Goal: Task Accomplishment & Management: Manage account settings

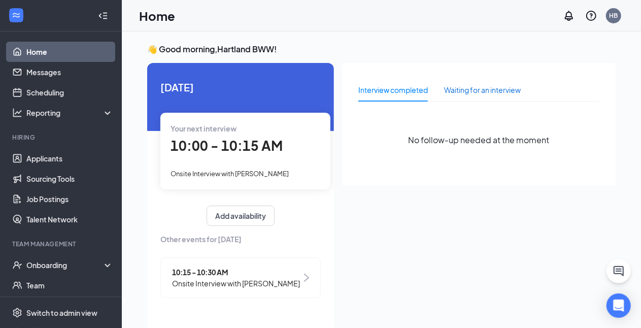
click at [342, 88] on div "Waiting for an interview" at bounding box center [482, 89] width 77 height 11
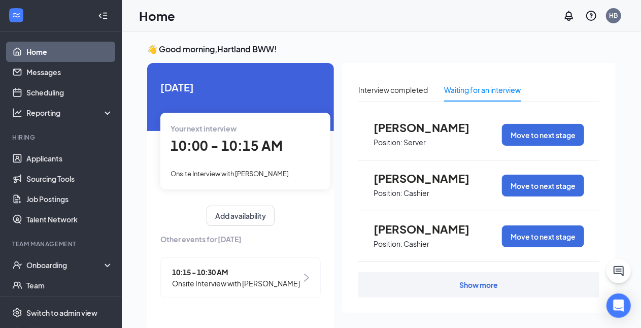
click at [342, 284] on div "Show more" at bounding box center [479, 285] width 39 height 10
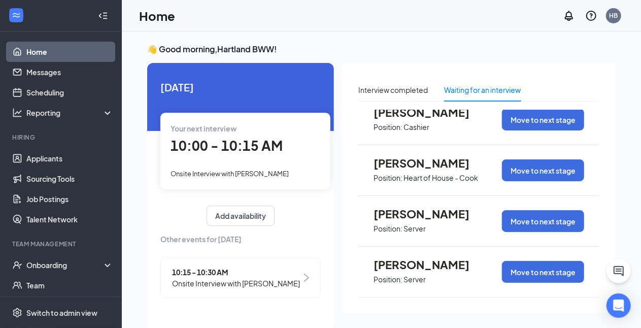
scroll to position [21, 0]
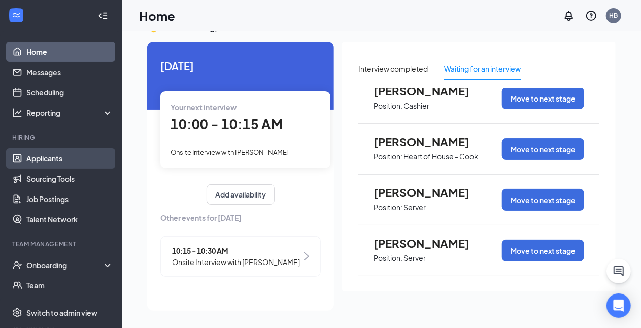
click at [44, 152] on link "Applicants" at bounding box center [69, 158] width 87 height 20
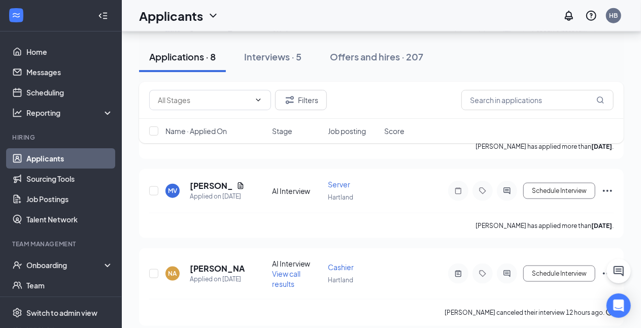
scroll to position [525, 0]
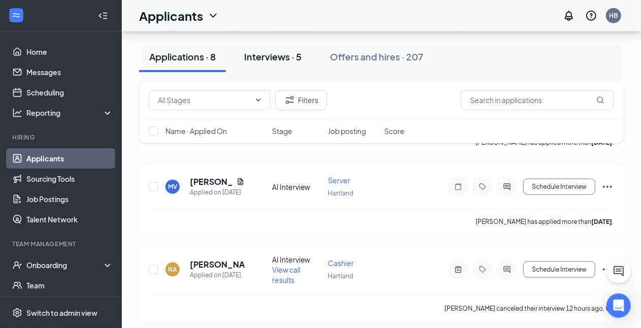
click at [274, 61] on div "Interviews · 5" at bounding box center [272, 56] width 57 height 13
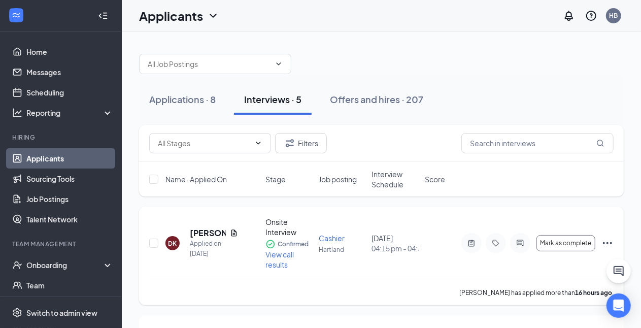
click at [205, 237] on h5 "[PERSON_NAME]" at bounding box center [208, 233] width 36 height 11
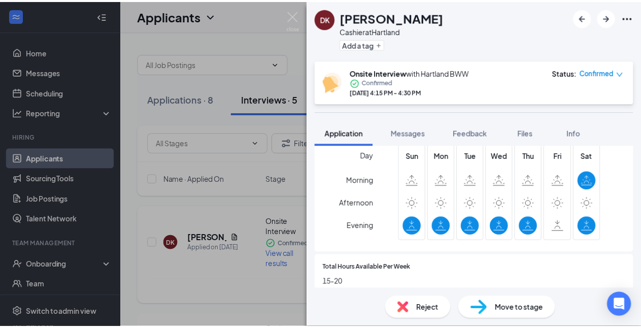
scroll to position [308, 0]
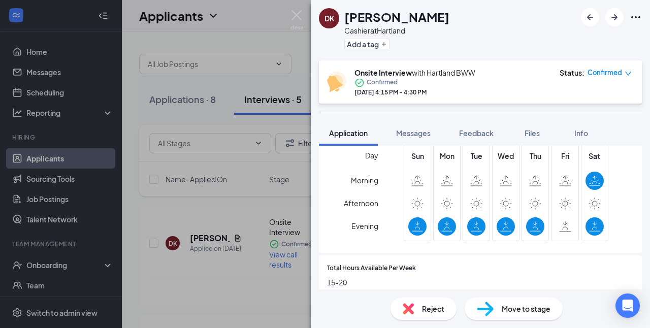
click at [294, 21] on img at bounding box center [296, 20] width 13 height 20
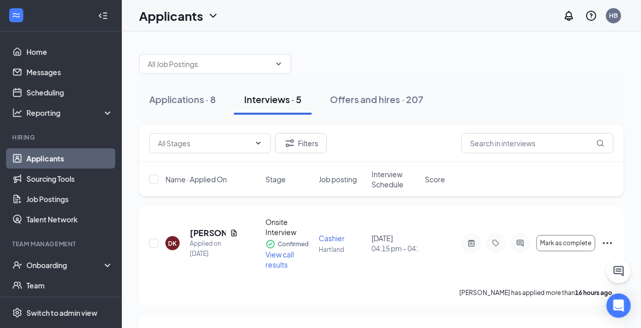
click at [298, 20] on div "Applicants HB" at bounding box center [382, 15] width 520 height 31
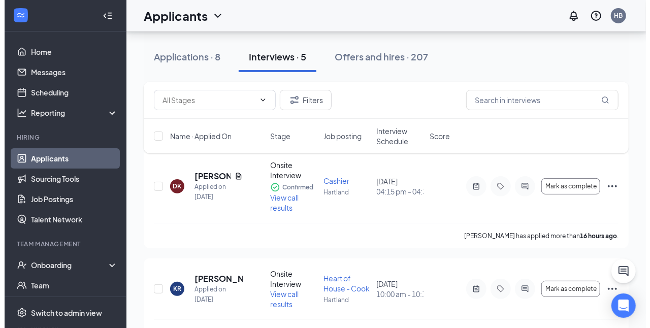
scroll to position [58, 0]
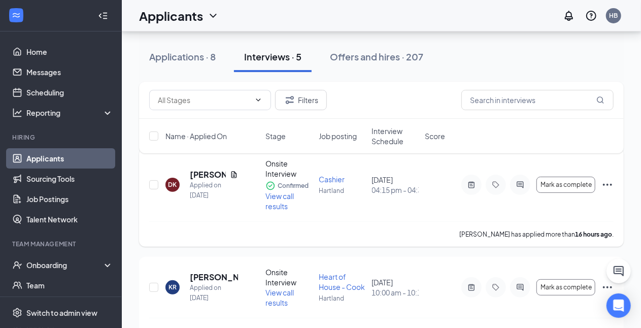
click at [217, 185] on div "Applied on [DATE]" at bounding box center [214, 190] width 48 height 20
click at [233, 177] on icon "Document" at bounding box center [235, 174] width 6 height 7
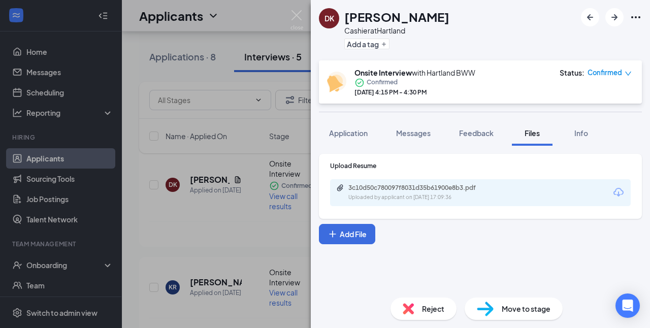
click at [342, 193] on div "Uploaded by applicant on [DATE] 17:09:36" at bounding box center [424, 197] width 152 height 8
